Goal: Transaction & Acquisition: Purchase product/service

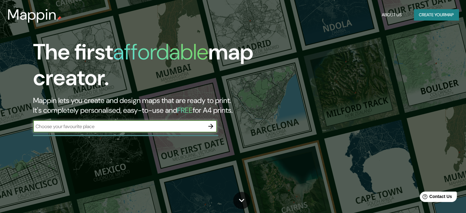
click at [136, 126] on input "text" at bounding box center [119, 126] width 172 height 7
type input "honda [GEOGRAPHIC_DATA]"
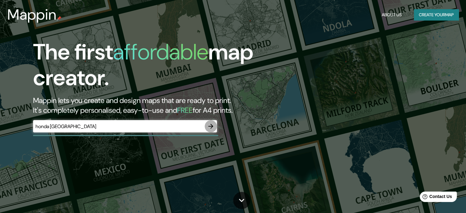
click at [211, 124] on icon "button" at bounding box center [210, 126] width 7 height 7
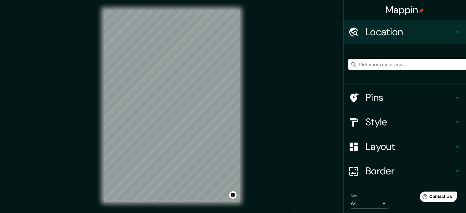
click at [376, 63] on input "Pick your city or area" at bounding box center [408, 64] width 118 height 11
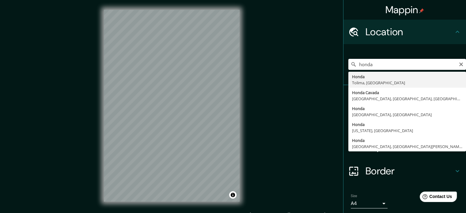
type input "Honda, [GEOGRAPHIC_DATA], [GEOGRAPHIC_DATA]"
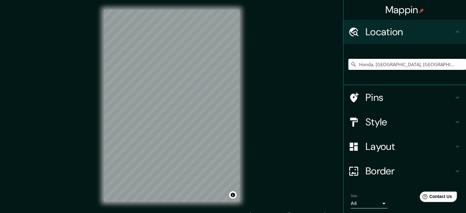
click at [381, 120] on h4 "Style" at bounding box center [410, 122] width 88 height 12
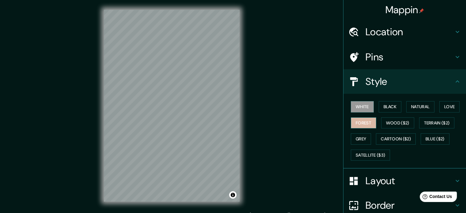
click at [361, 121] on button "Forest" at bounding box center [363, 122] width 25 height 11
click at [359, 135] on button "Grey" at bounding box center [361, 138] width 20 height 11
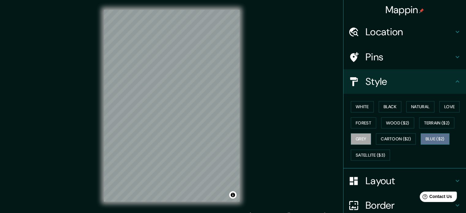
click at [436, 141] on button "Blue ($2)" at bounding box center [435, 138] width 29 height 11
click at [436, 125] on button "Terrain ($2)" at bounding box center [437, 122] width 36 height 11
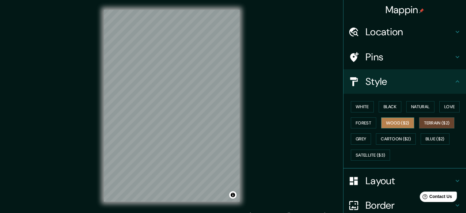
click at [395, 122] on button "Wood ($2)" at bounding box center [397, 122] width 33 height 11
click at [424, 126] on button "Terrain ($2)" at bounding box center [437, 122] width 36 height 11
click at [361, 154] on button "Satellite ($3)" at bounding box center [370, 155] width 39 height 11
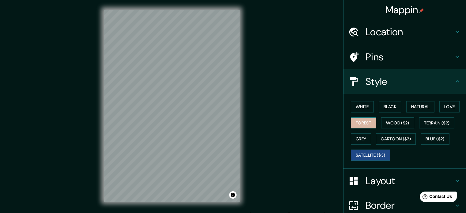
click at [361, 125] on button "Forest" at bounding box center [363, 122] width 25 height 11
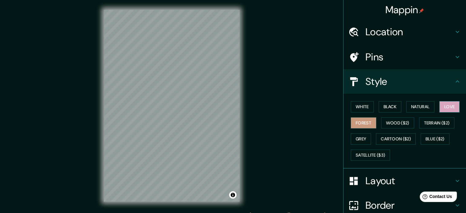
click at [451, 106] on button "Love" at bounding box center [450, 106] width 20 height 11
click at [418, 107] on button "Natural" at bounding box center [421, 106] width 28 height 11
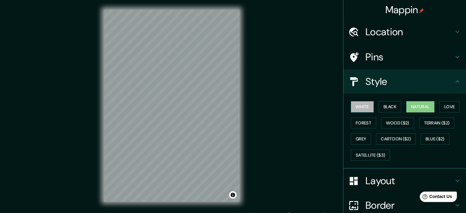
click at [354, 106] on button "White" at bounding box center [362, 106] width 23 height 11
click at [423, 107] on button "Natural" at bounding box center [421, 106] width 28 height 11
